Goal: Transaction & Acquisition: Register for event/course

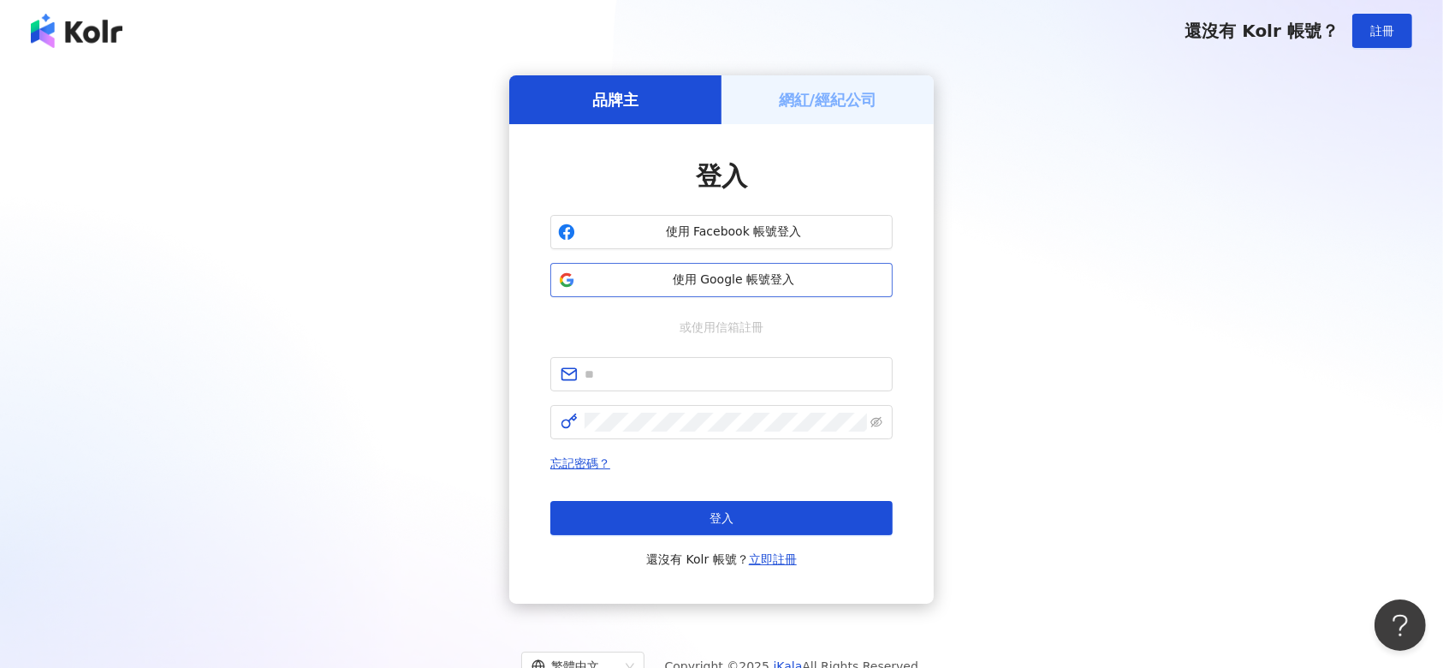
click at [799, 265] on button "使用 Google 帳號登入" at bounding box center [721, 280] width 342 height 34
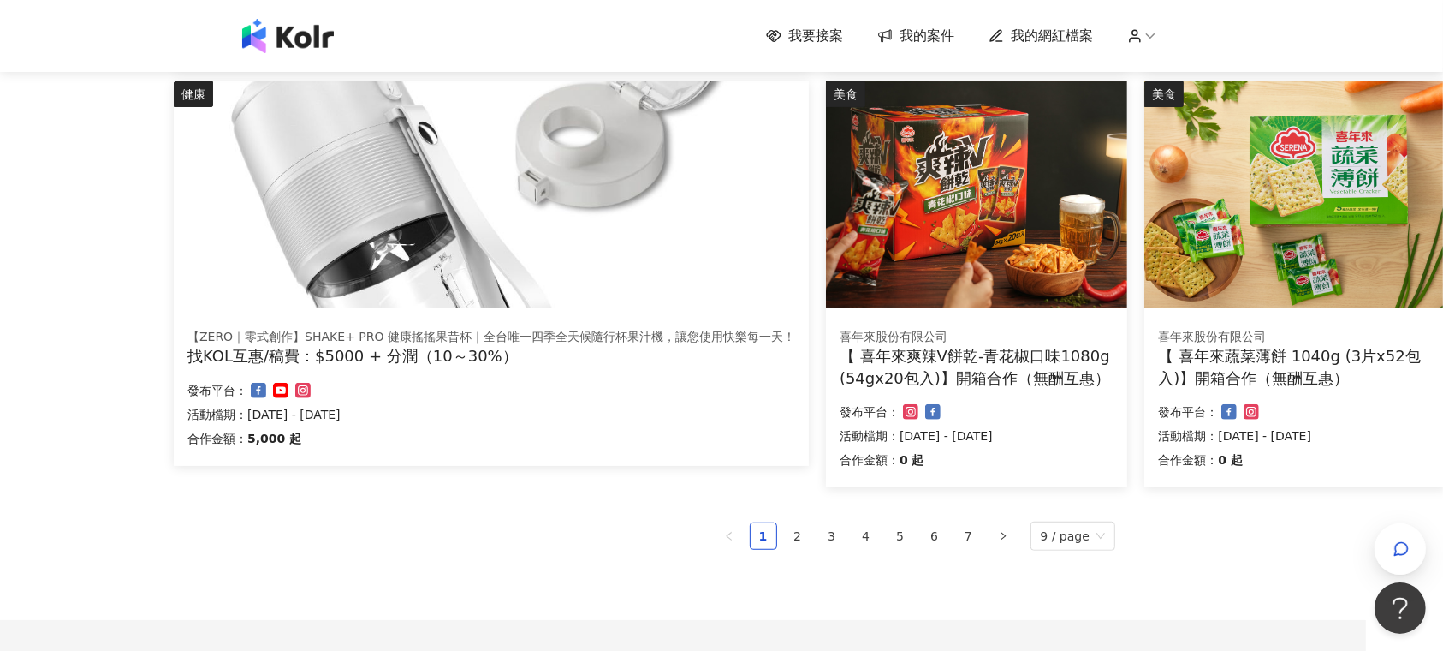
scroll to position [1061, 77]
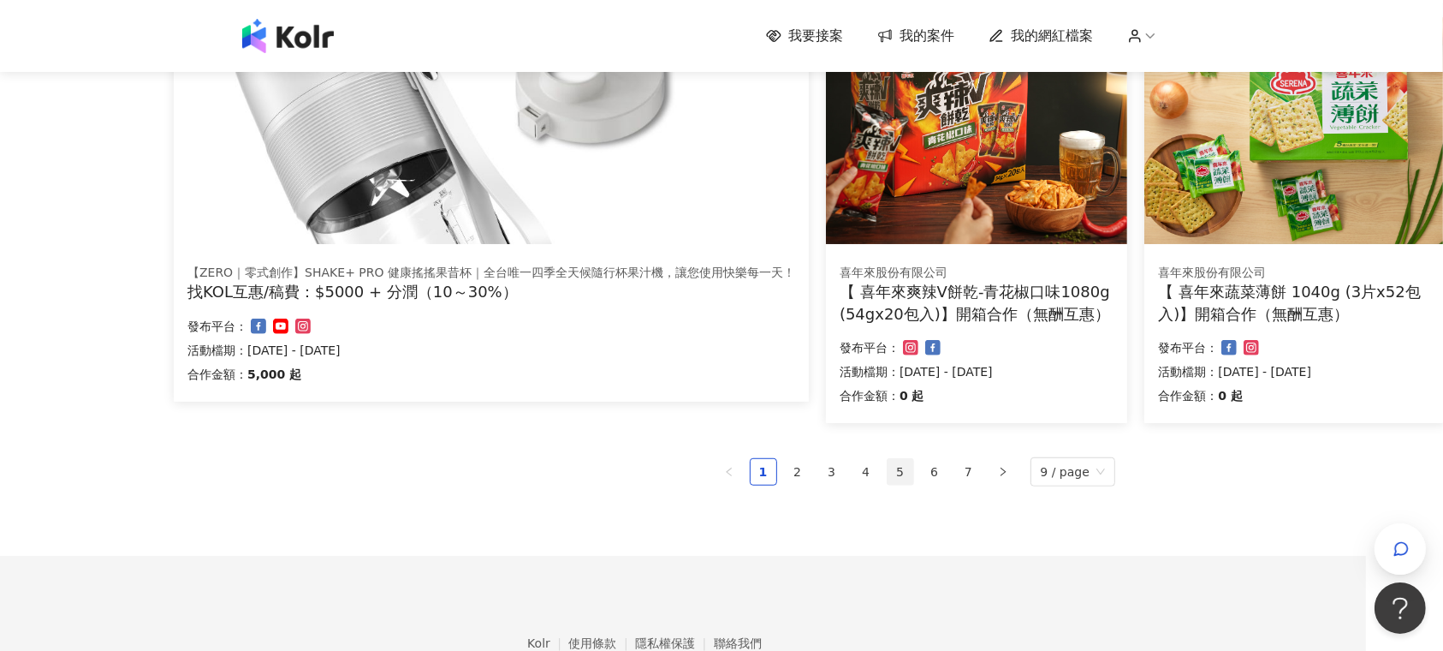
click at [903, 475] on link "5" at bounding box center [901, 472] width 26 height 26
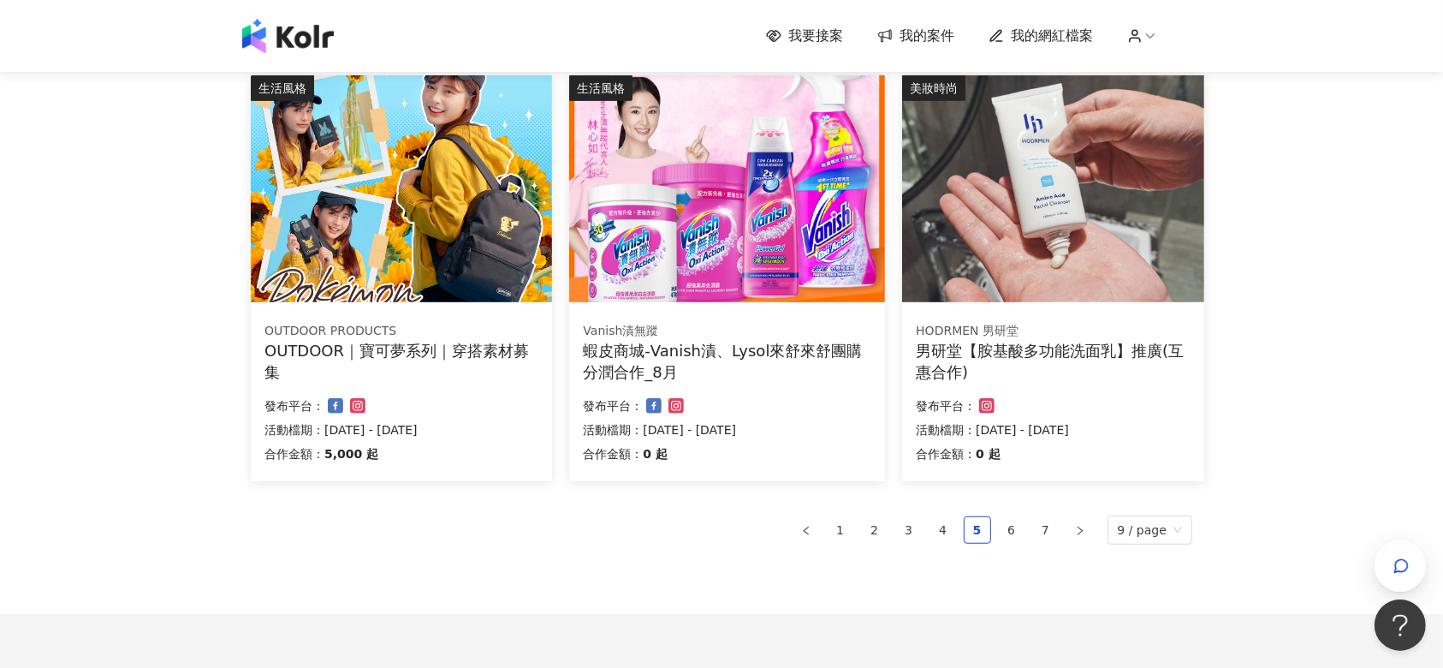
scroll to position [1029, 0]
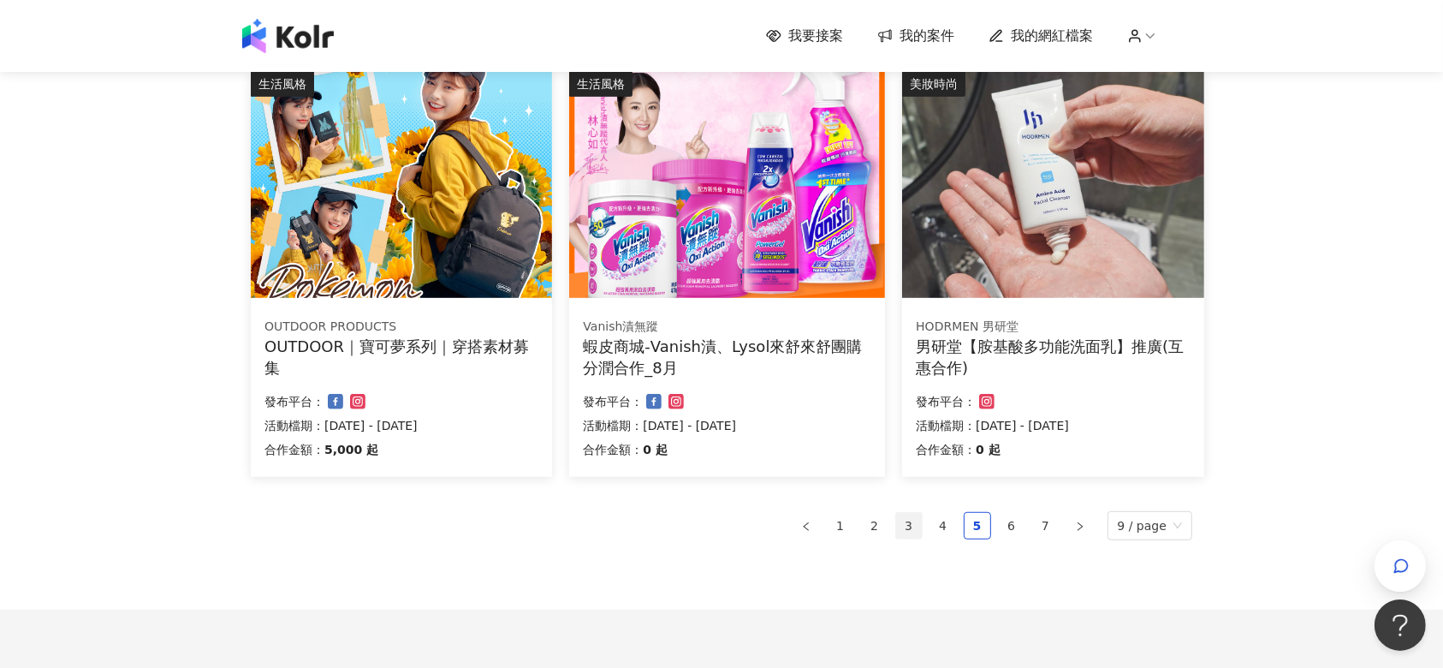
click at [918, 526] on link "3" at bounding box center [909, 526] width 26 height 26
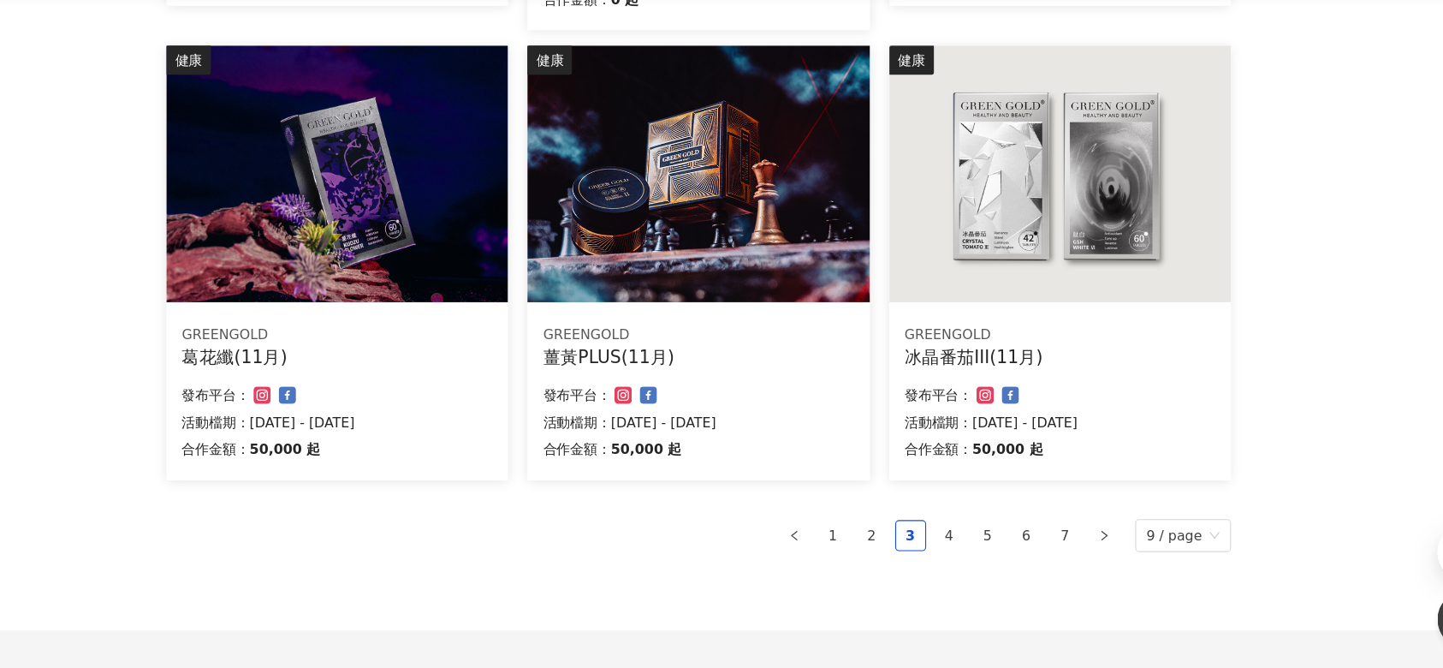
scroll to position [984, 0]
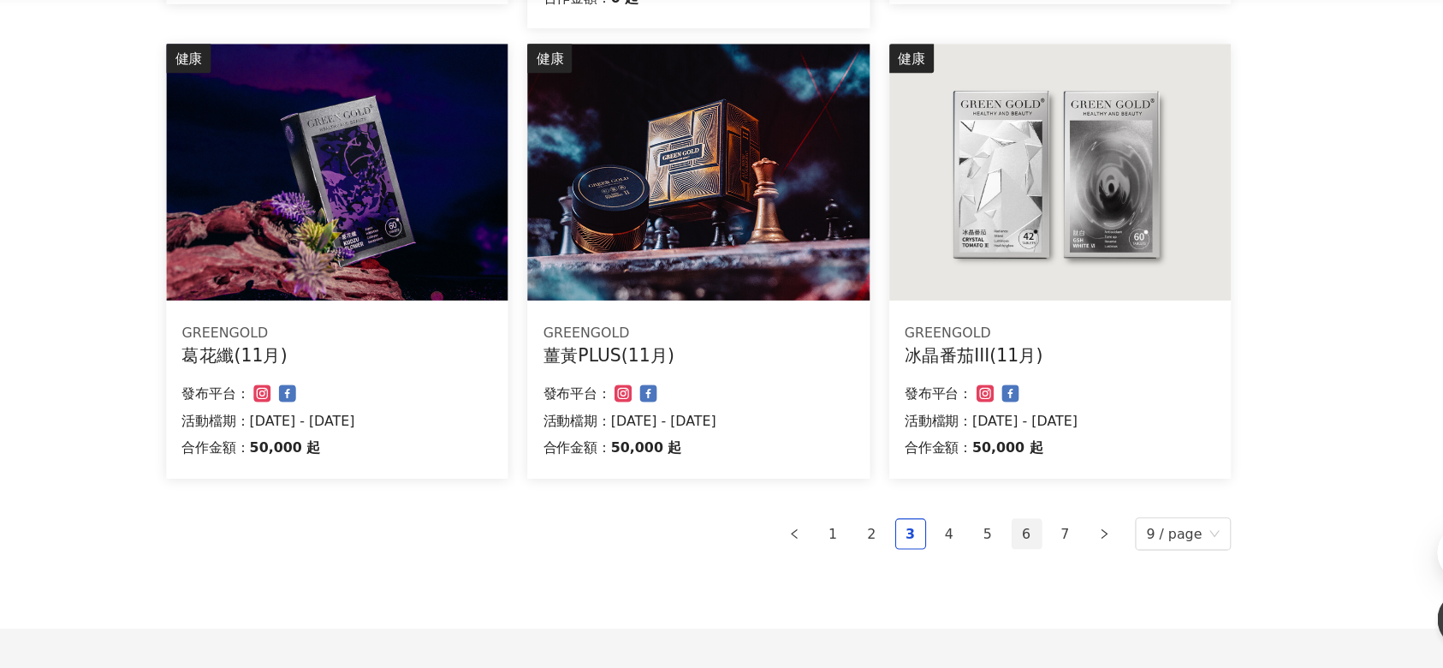
click at [1025, 553] on link "6" at bounding box center [1012, 550] width 26 height 26
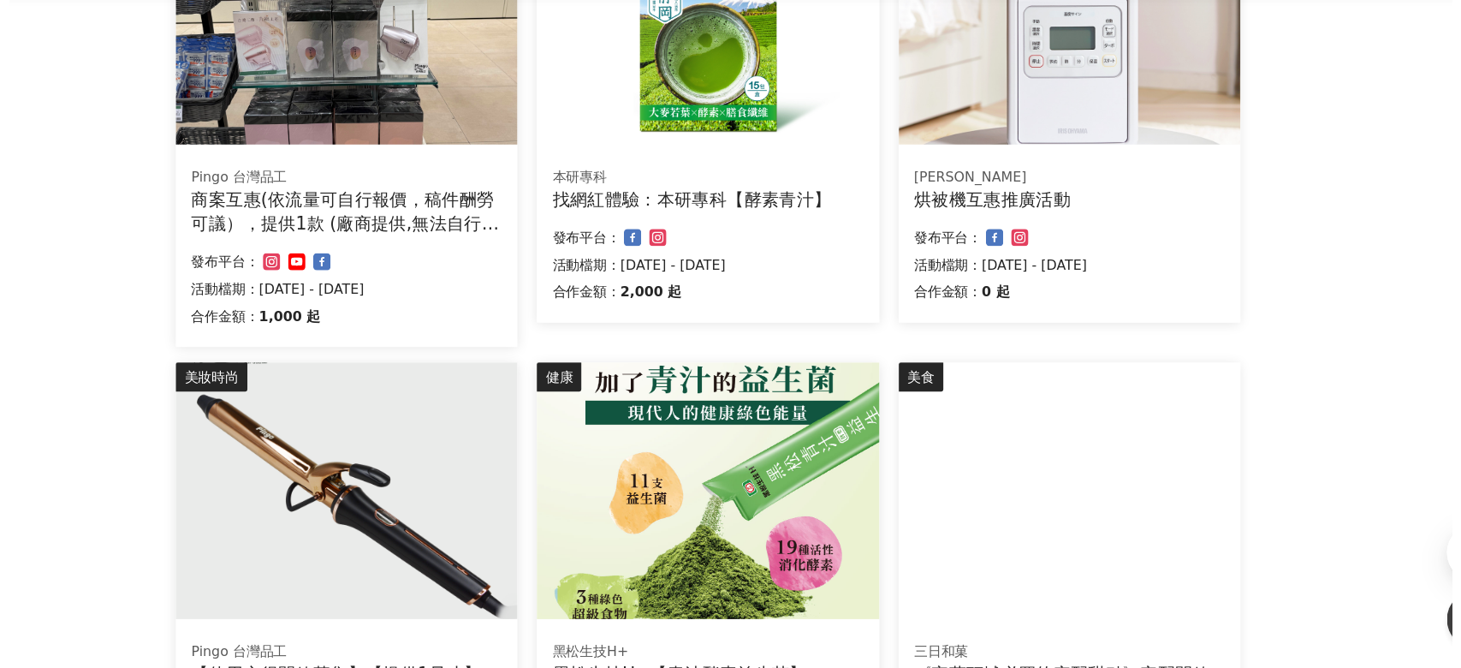
scroll to position [876, 0]
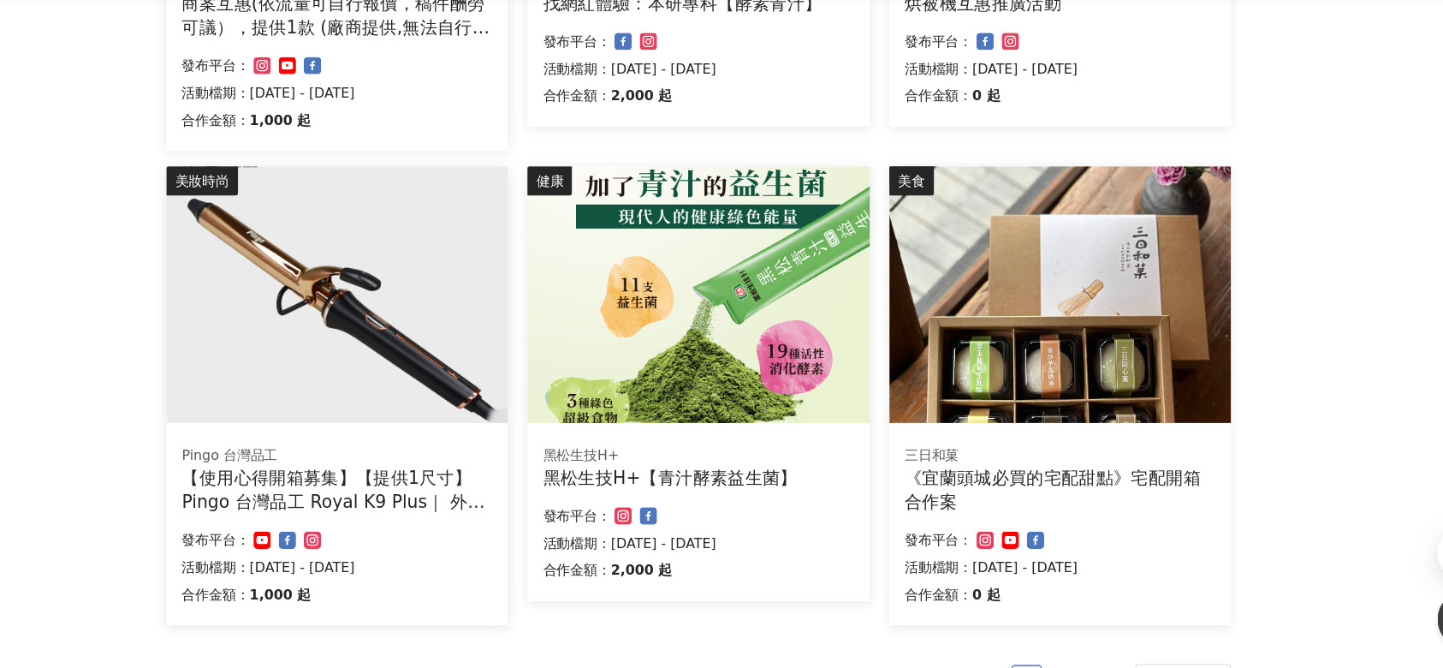
click at [442, 524] on div "【使用心得開箱募集】【提供1尺寸】 Pingo 台灣品工 Royal K9 Plus｜ 外噴式負離子加長電棒-革命進化款" at bounding box center [402, 510] width 275 height 43
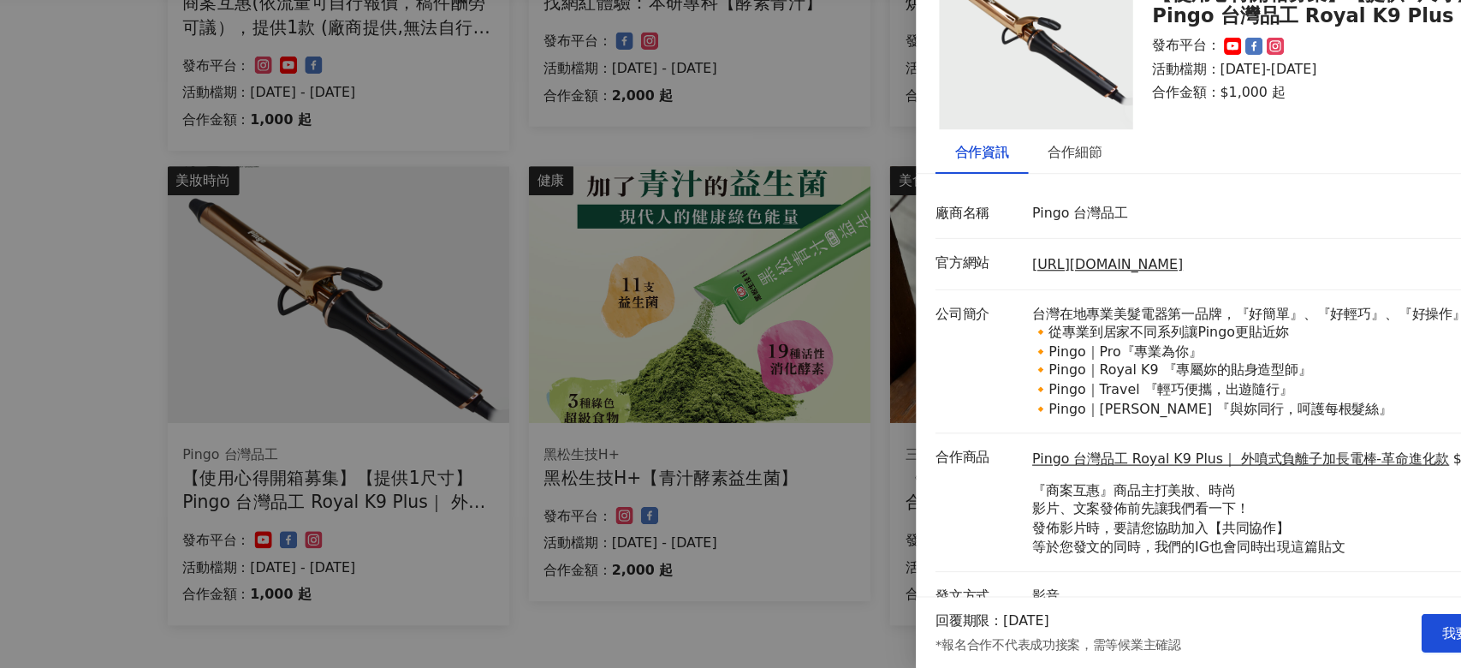
scroll to position [18, 0]
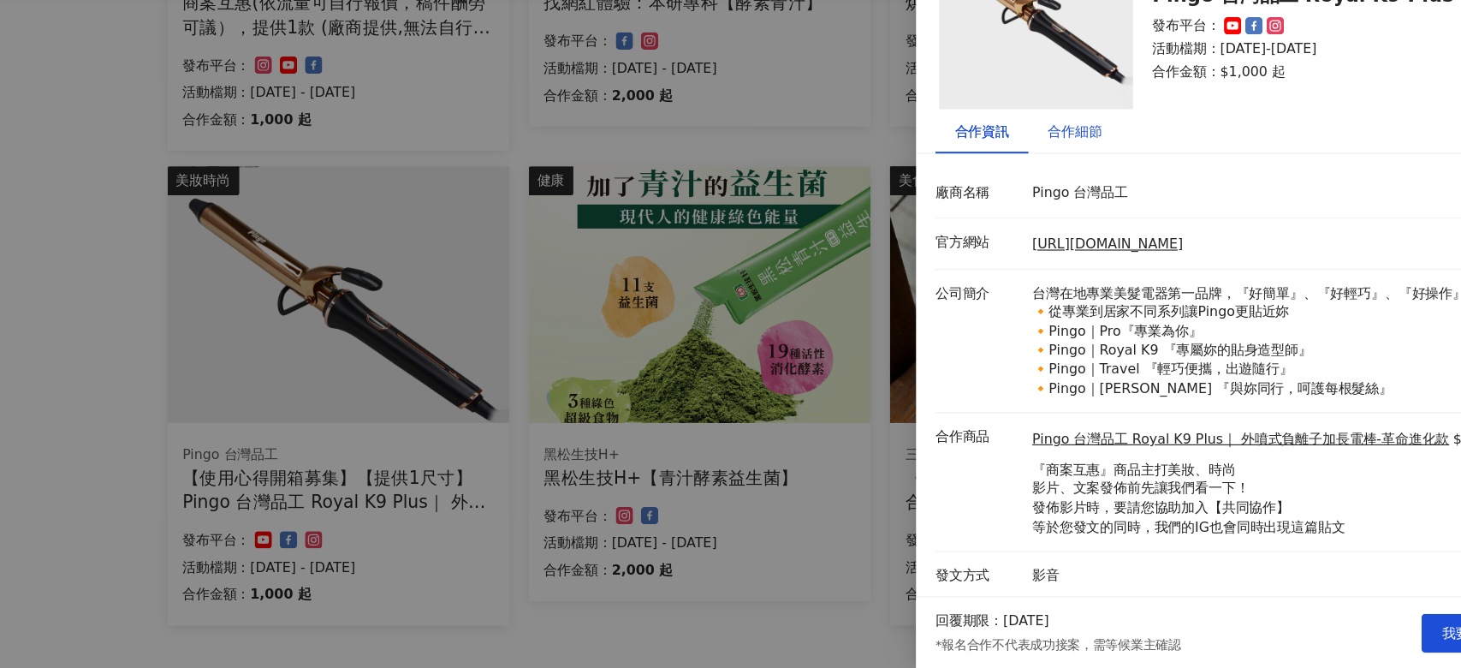
click at [1055, 194] on div "合作細節" at bounding box center [1054, 193] width 48 height 19
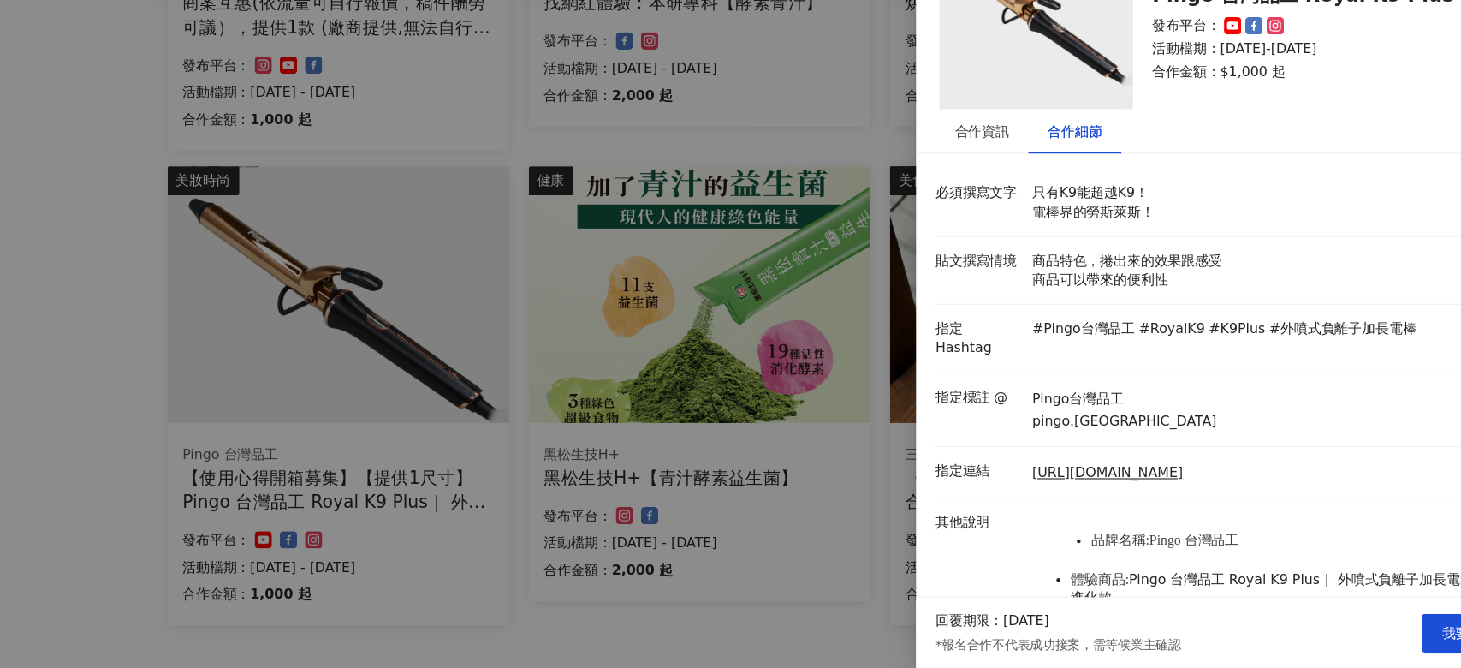
click at [823, 363] on div at bounding box center [730, 334] width 1461 height 668
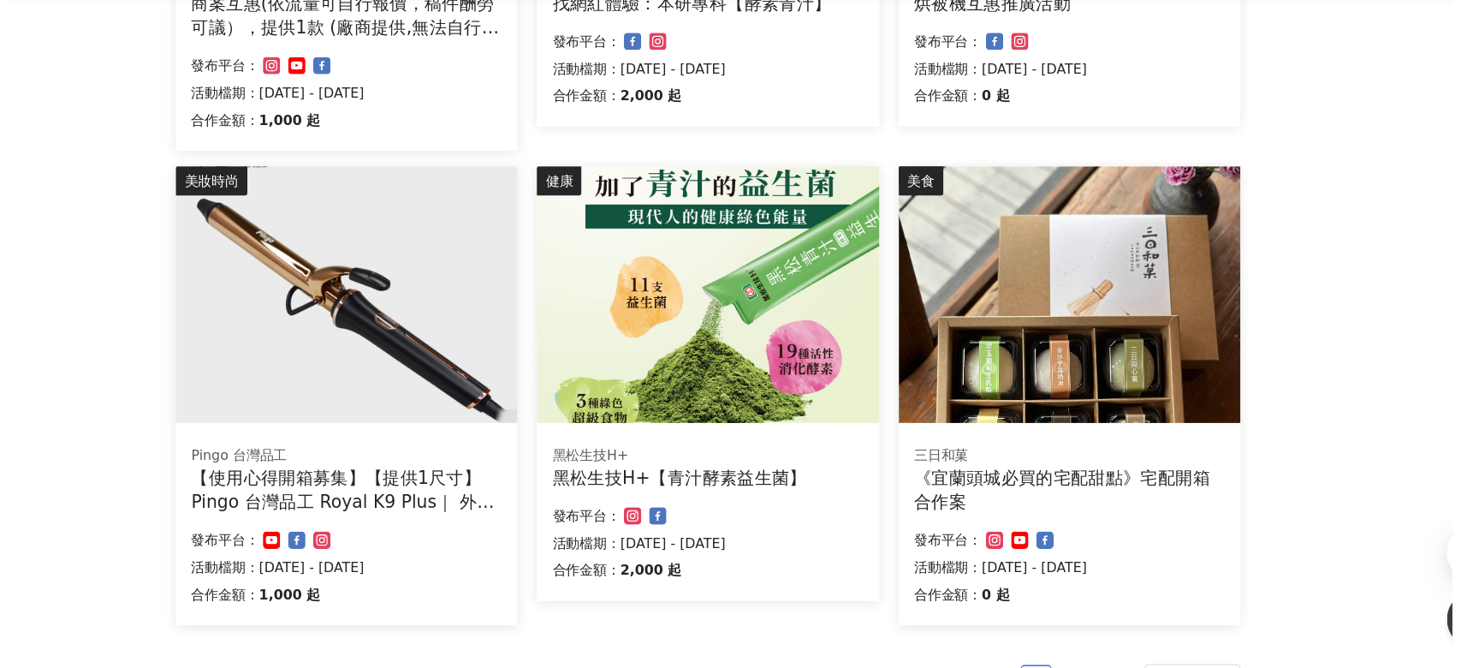
scroll to position [1018, 0]
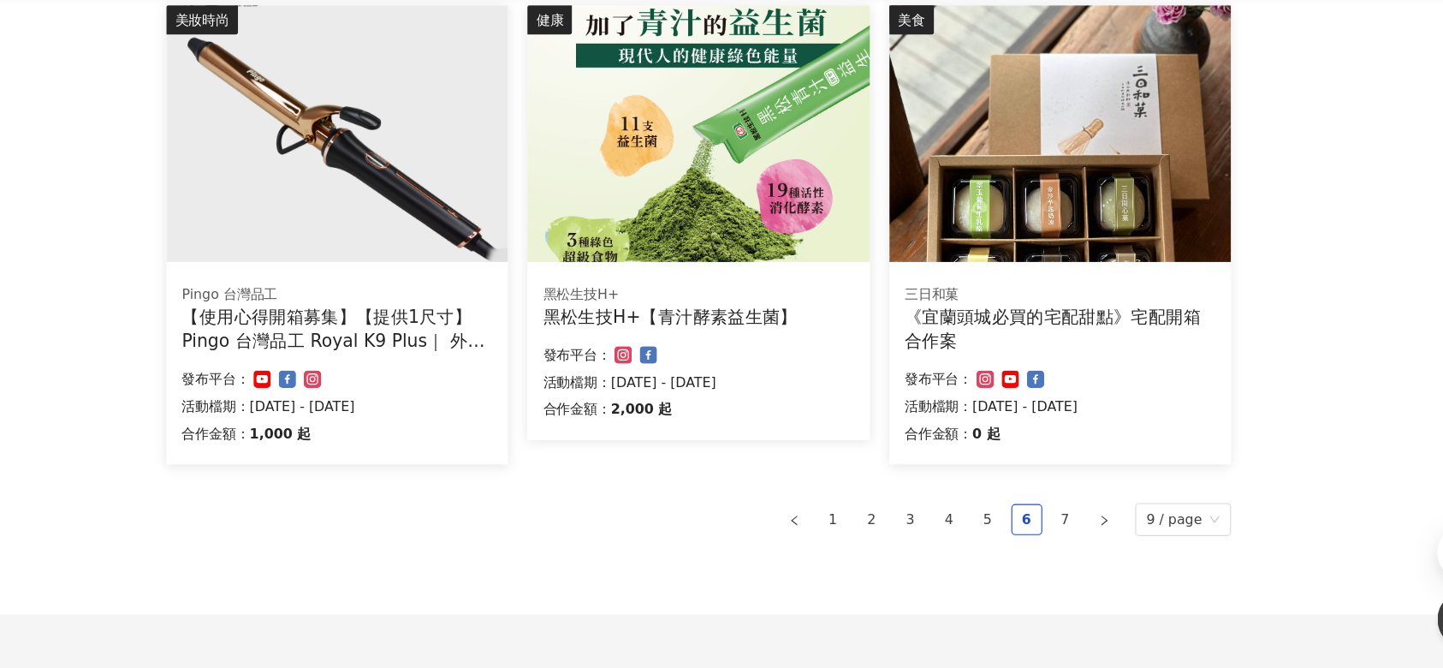
click at [757, 321] on div "黑松生技H+ 黑松生技H+【青汁酵素益生菌】 合作金額： 2,000 起 發布平台： 活動檔期：[DATE] - [DATE]" at bounding box center [721, 391] width 302 height 151
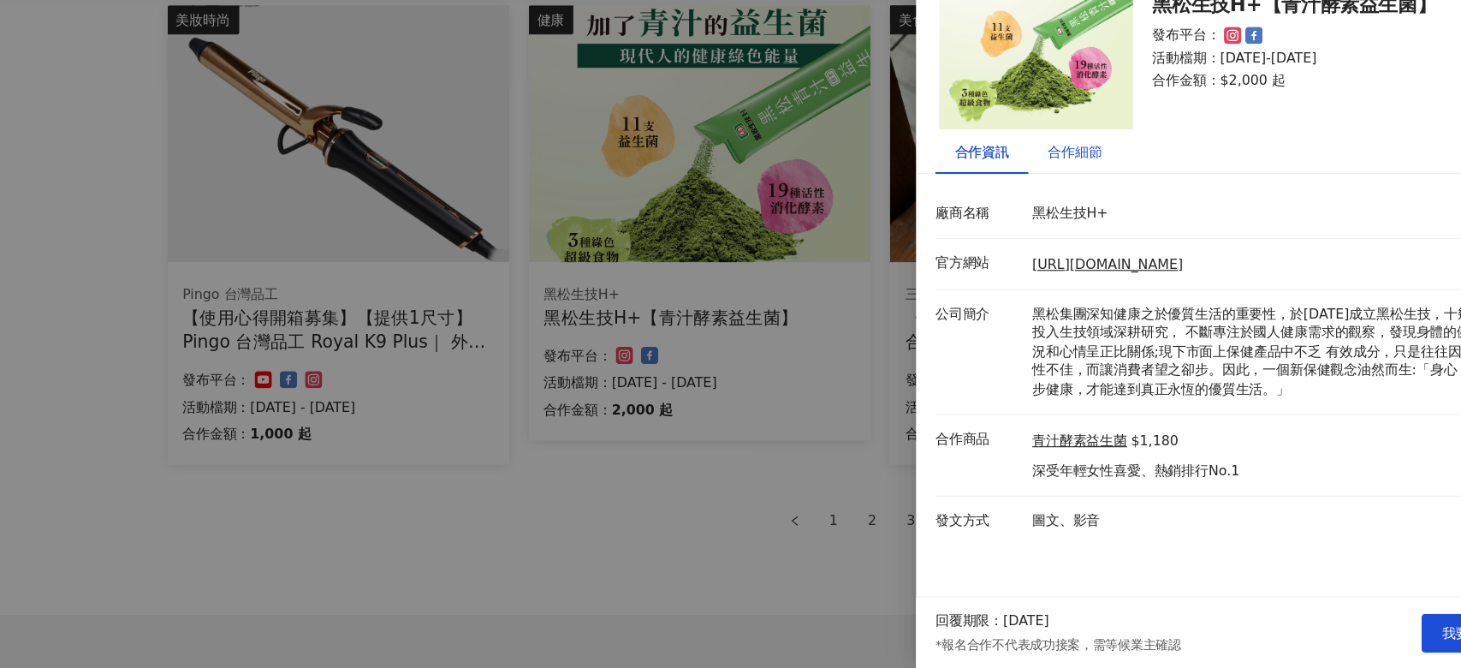
click at [1063, 203] on div "合作細節" at bounding box center [1054, 211] width 48 height 19
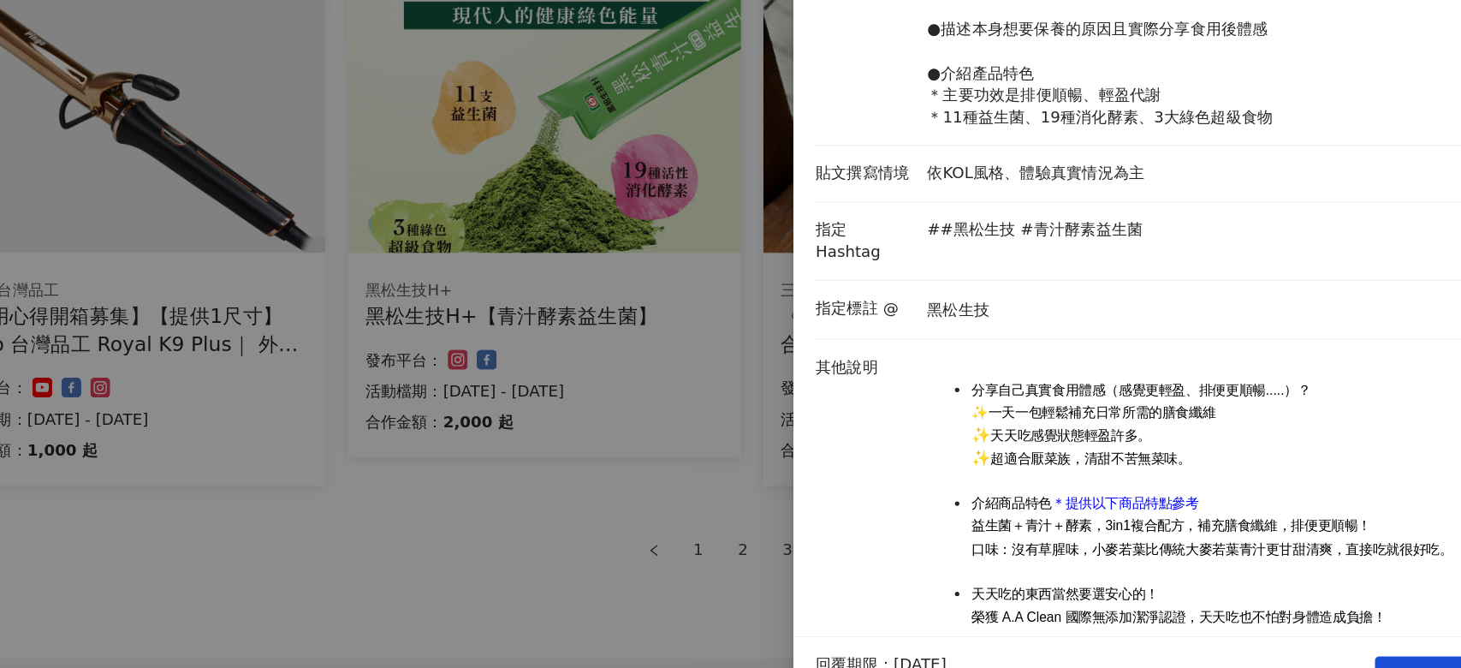
scroll to position [227, 0]
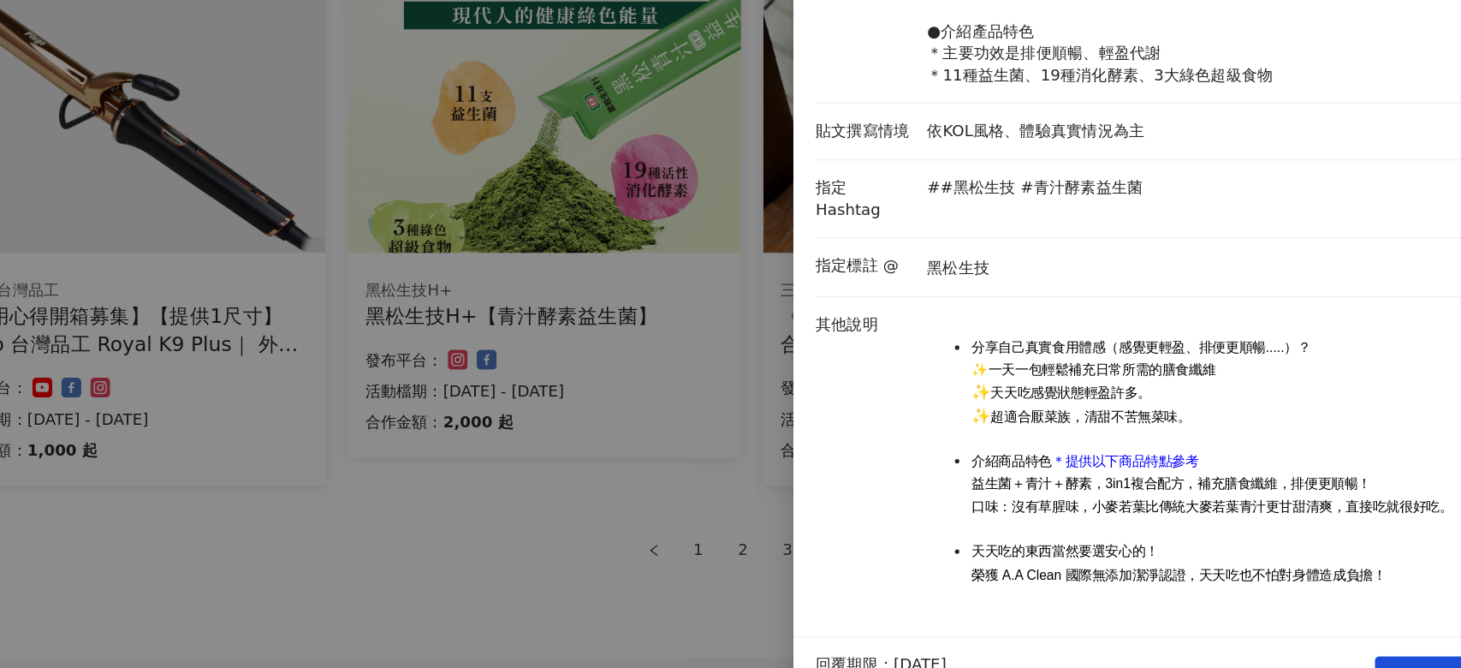
click at [827, 509] on div at bounding box center [730, 334] width 1461 height 668
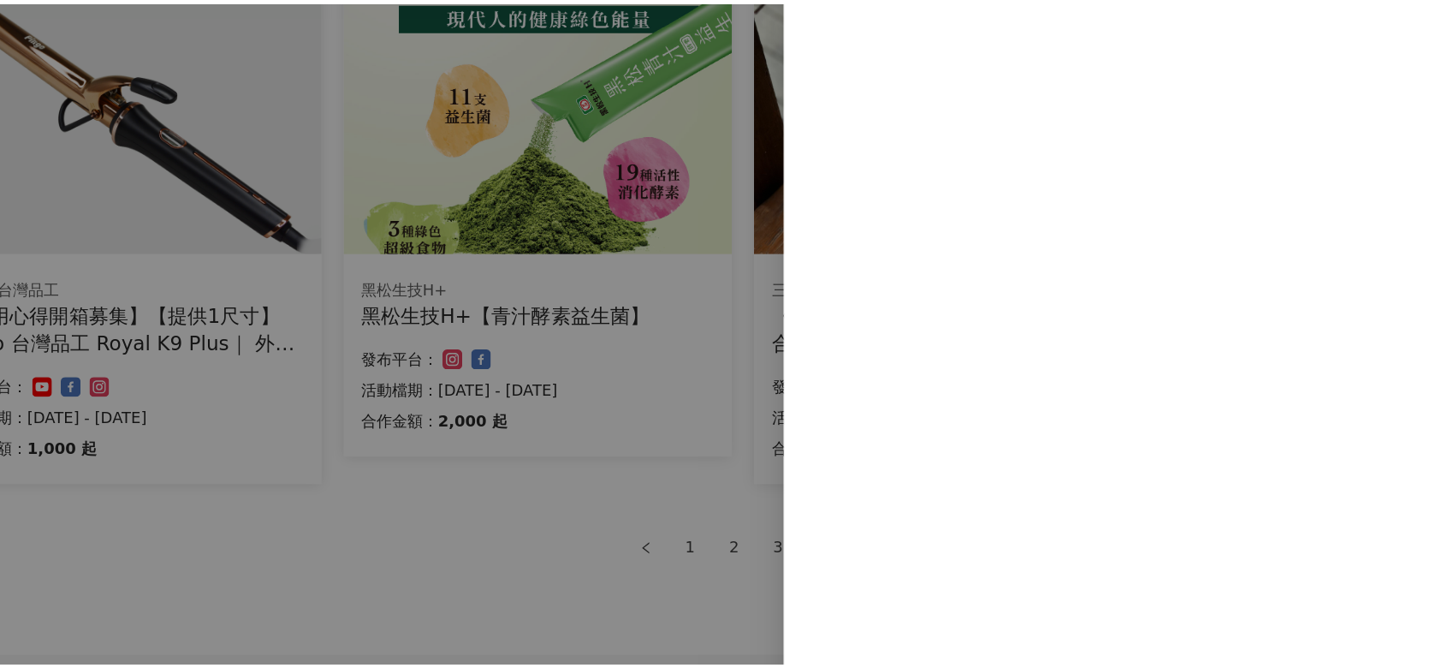
scroll to position [0, 0]
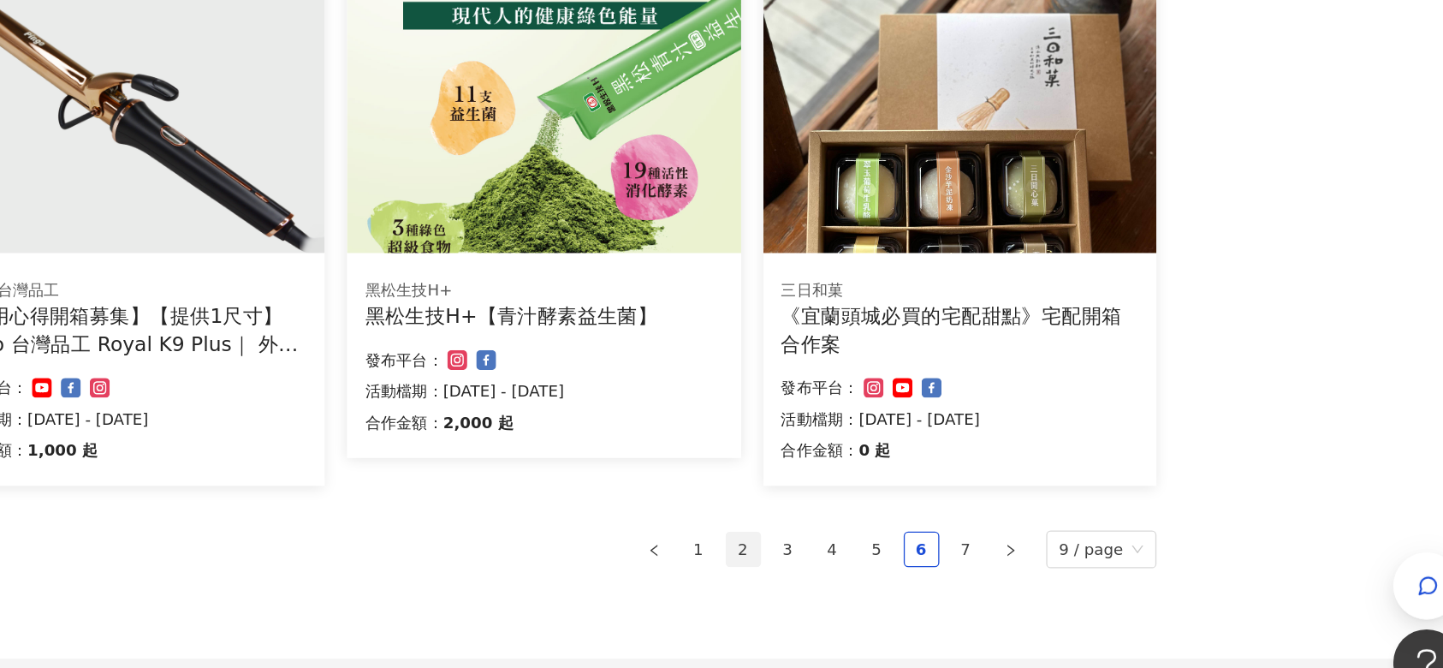
click at [877, 538] on link "2" at bounding box center [875, 538] width 26 height 26
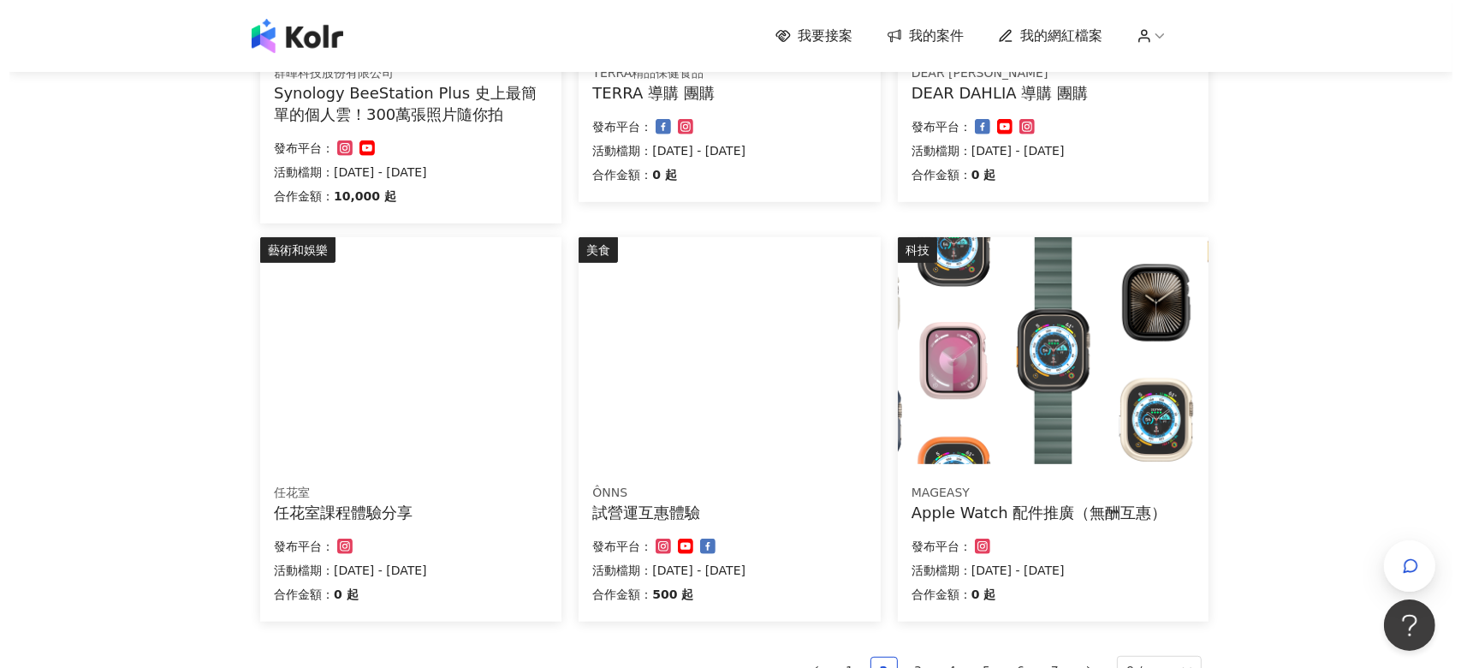
scroll to position [864, 0]
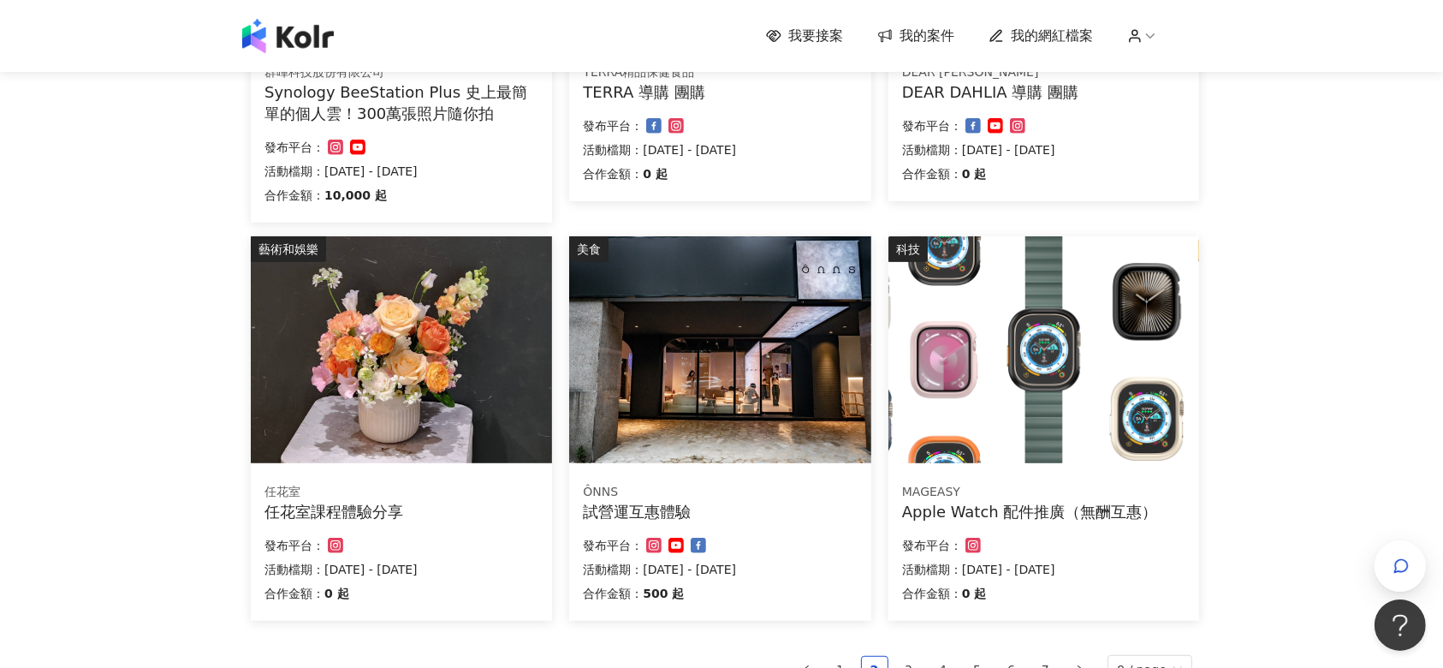
click at [1006, 475] on div "MAGEASY Apple Watch 配件推廣（無酬互惠） 合作金額： 0 起 發布平台： 活動檔期：[DATE] - [DATE]" at bounding box center [1044, 545] width 311 height 151
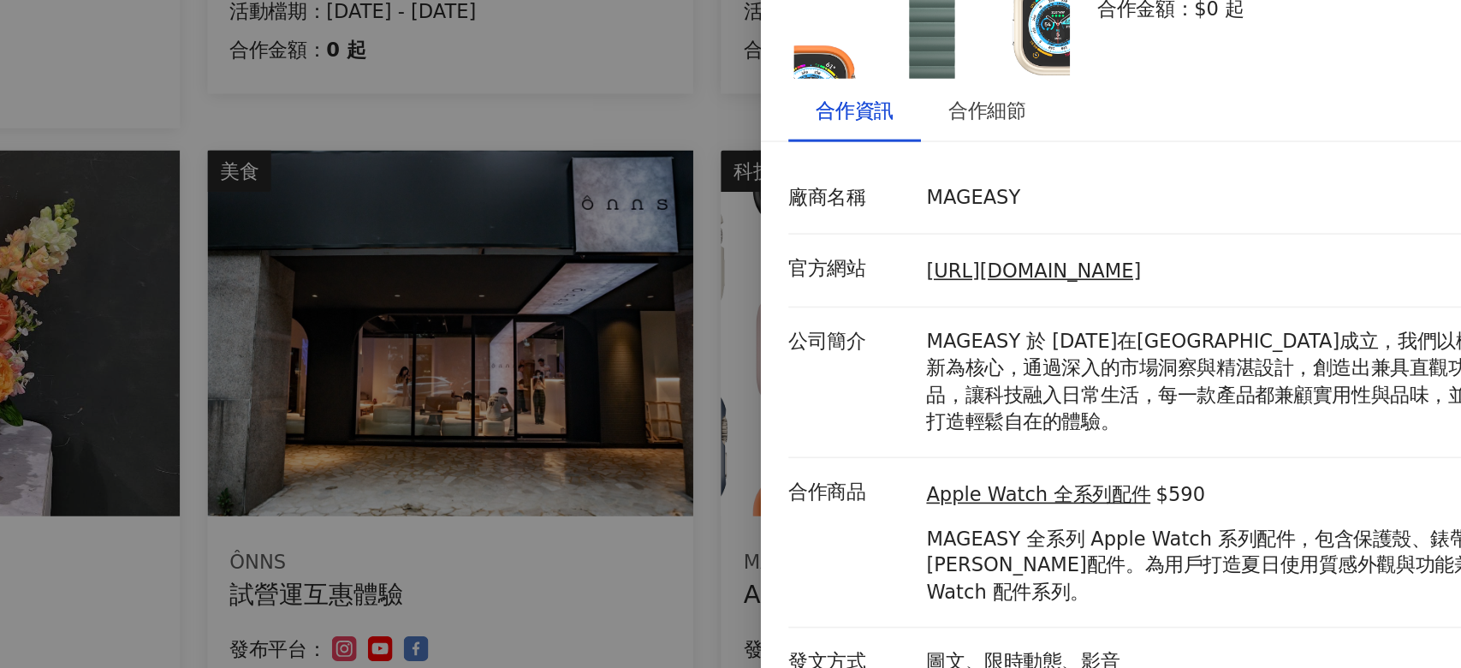
click at [898, 322] on div at bounding box center [730, 334] width 1461 height 668
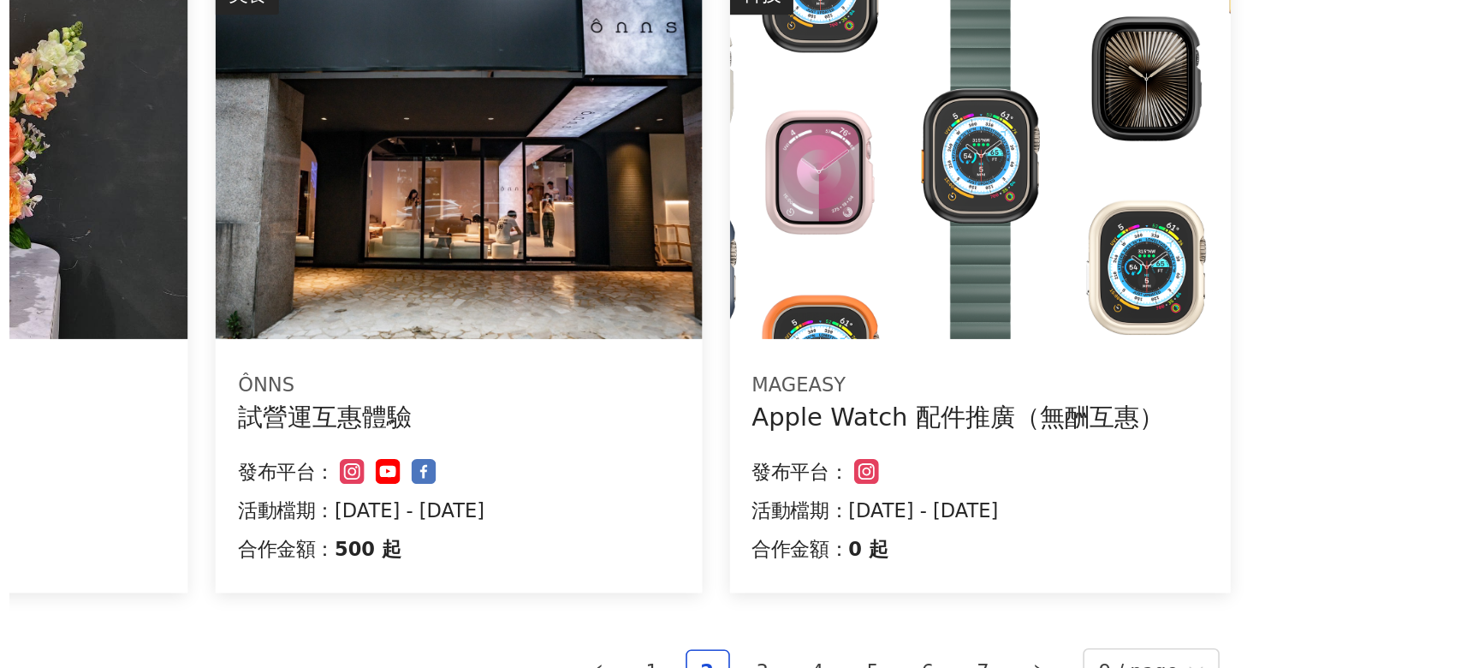
scroll to position [863, 0]
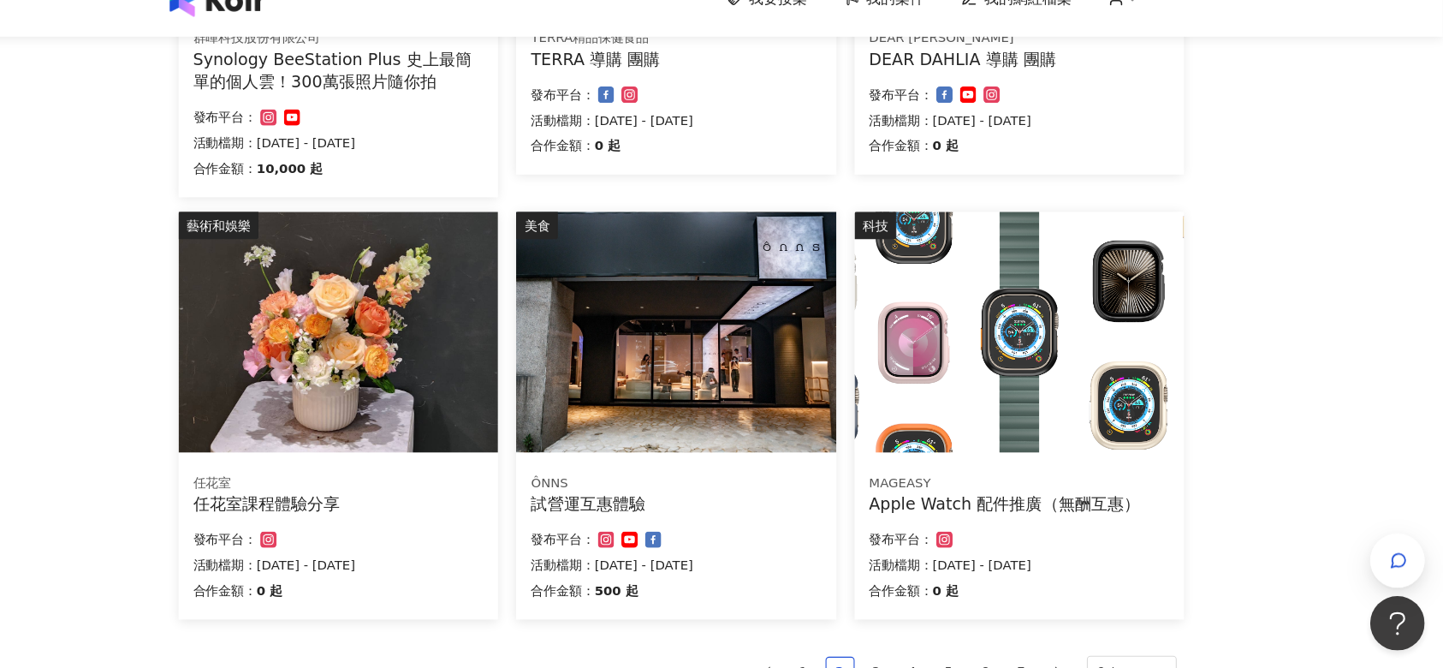
click at [761, 530] on div "ÔNNS 試營運互惠體驗 合作金額： 500 起 發布平台： 活動檔期：[DATE] - [DATE]" at bounding box center [719, 546] width 301 height 151
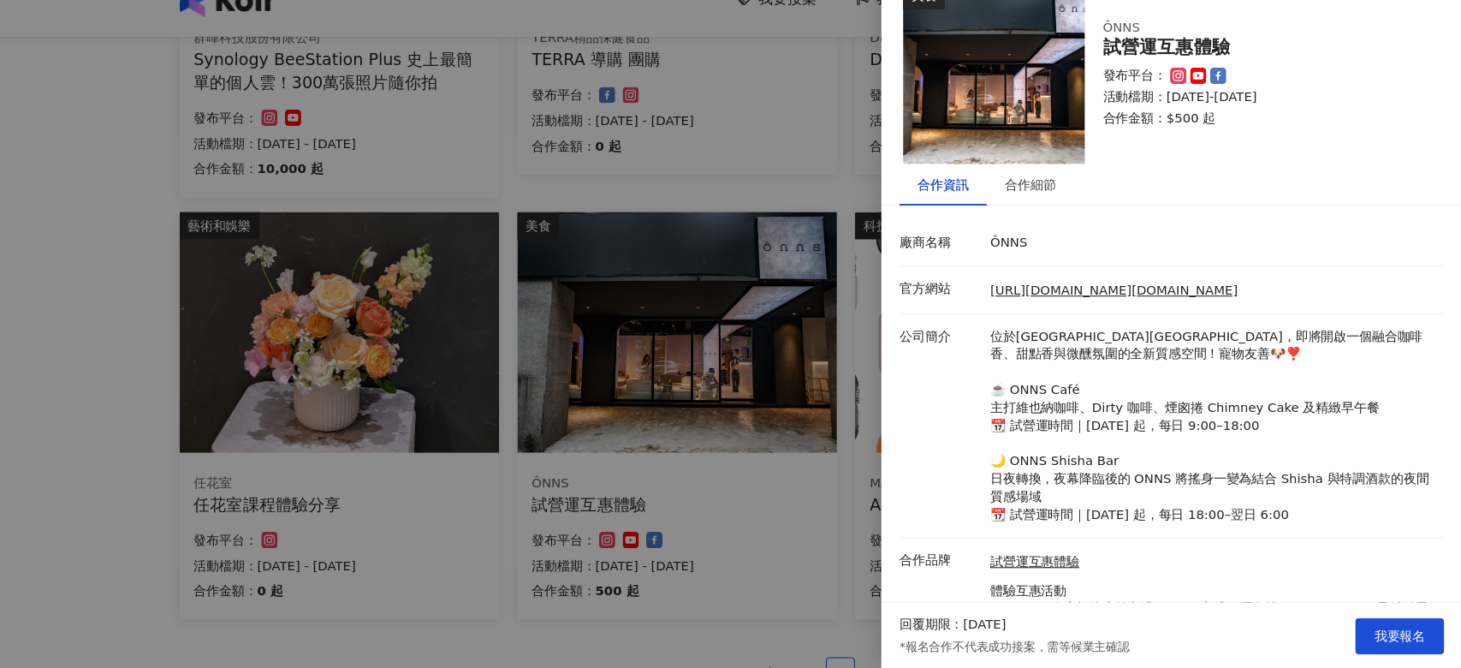
scroll to position [119, 0]
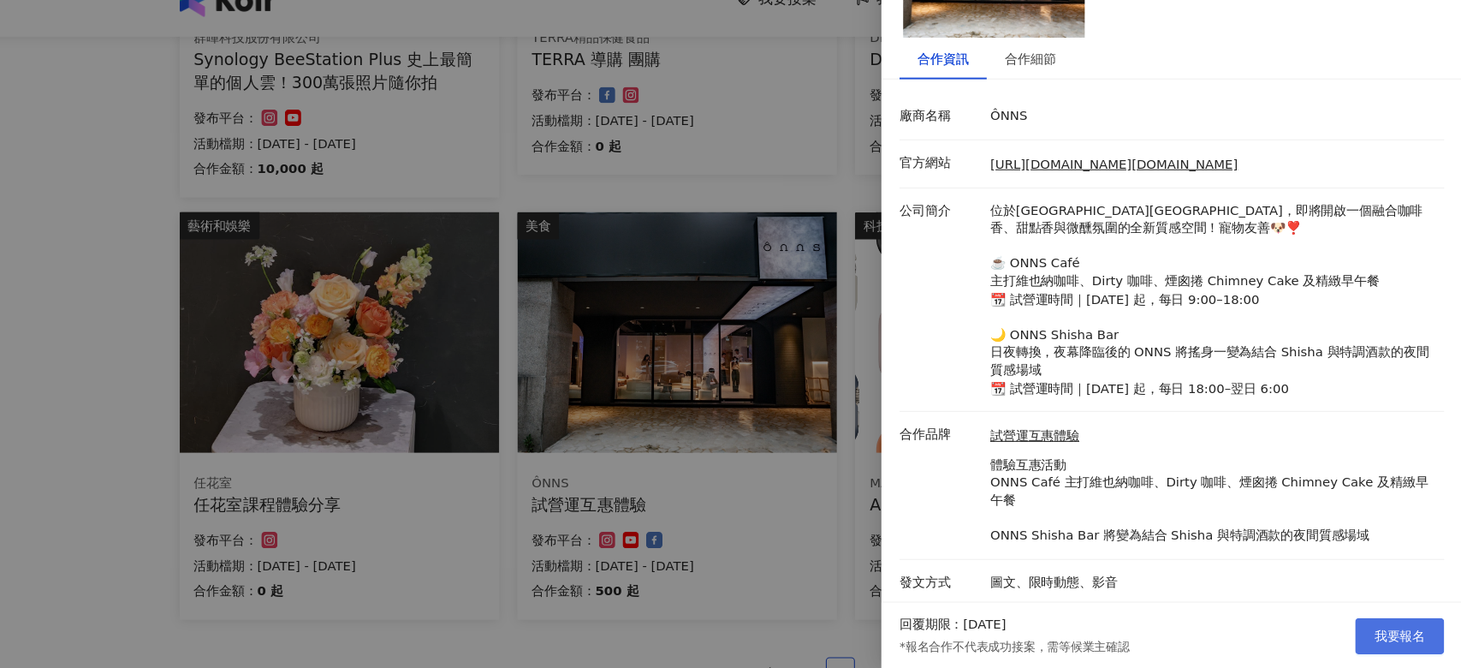
click at [1403, 632] on span "我要報名" at bounding box center [1402, 637] width 48 height 14
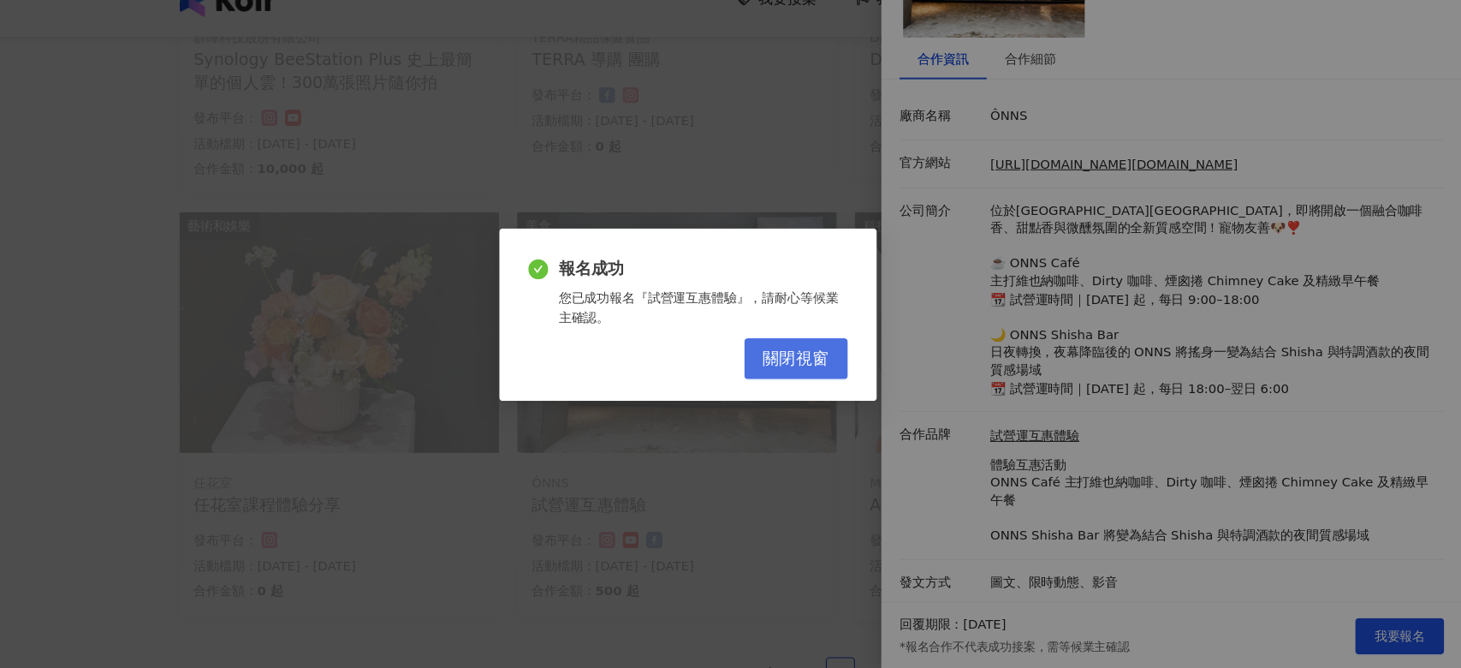
click at [863, 379] on button "關閉視窗" at bounding box center [833, 375] width 98 height 39
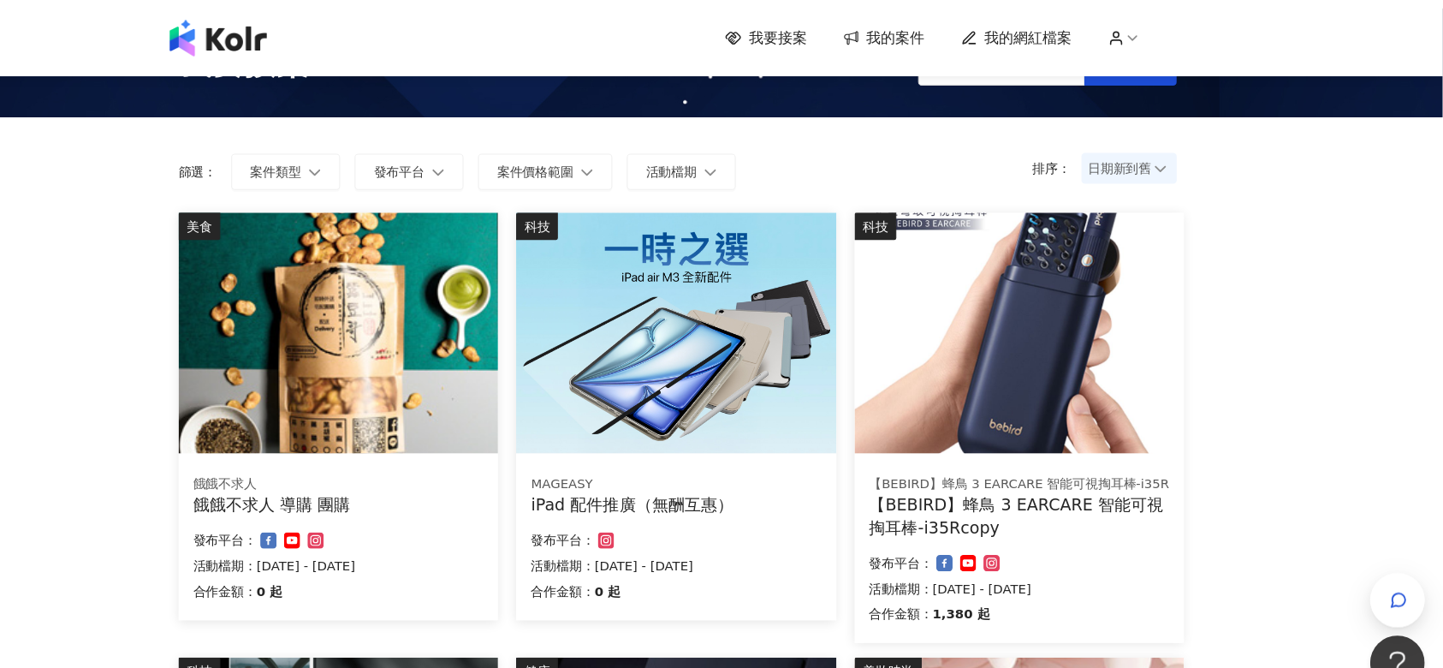
scroll to position [0, 0]
